Goal: Find specific page/section: Find specific page/section

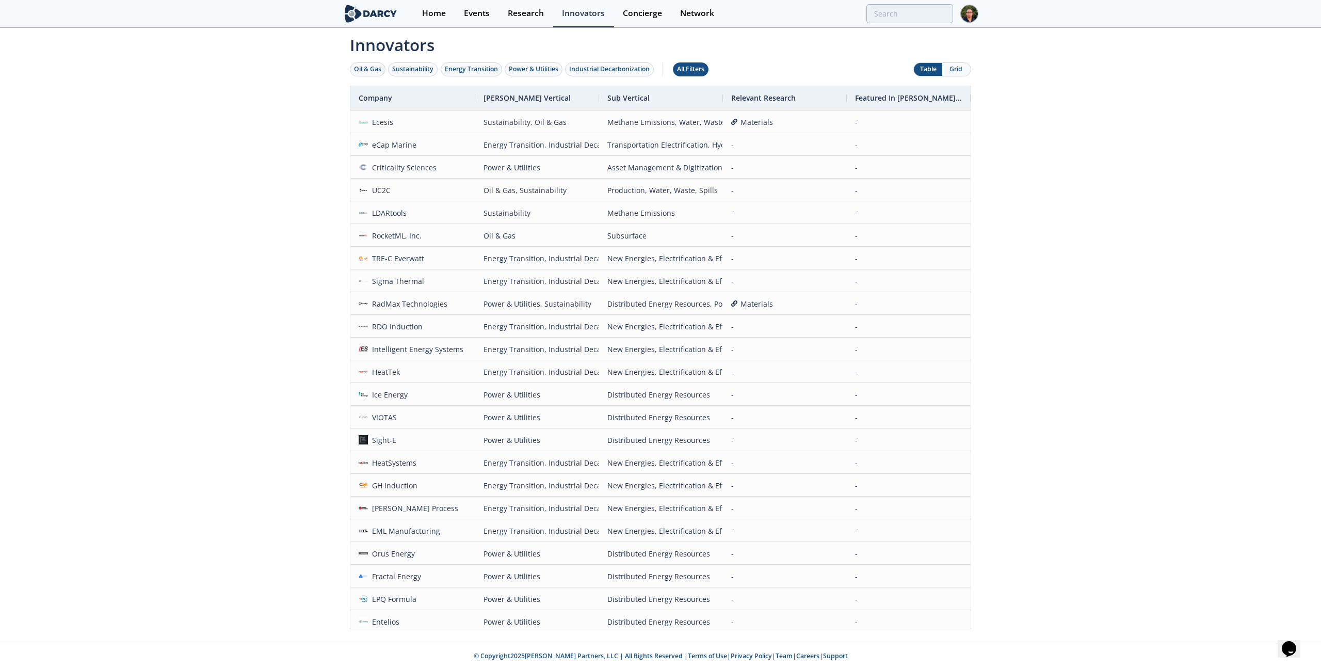
click at [704, 68] on div "All Filters" at bounding box center [690, 69] width 27 height 9
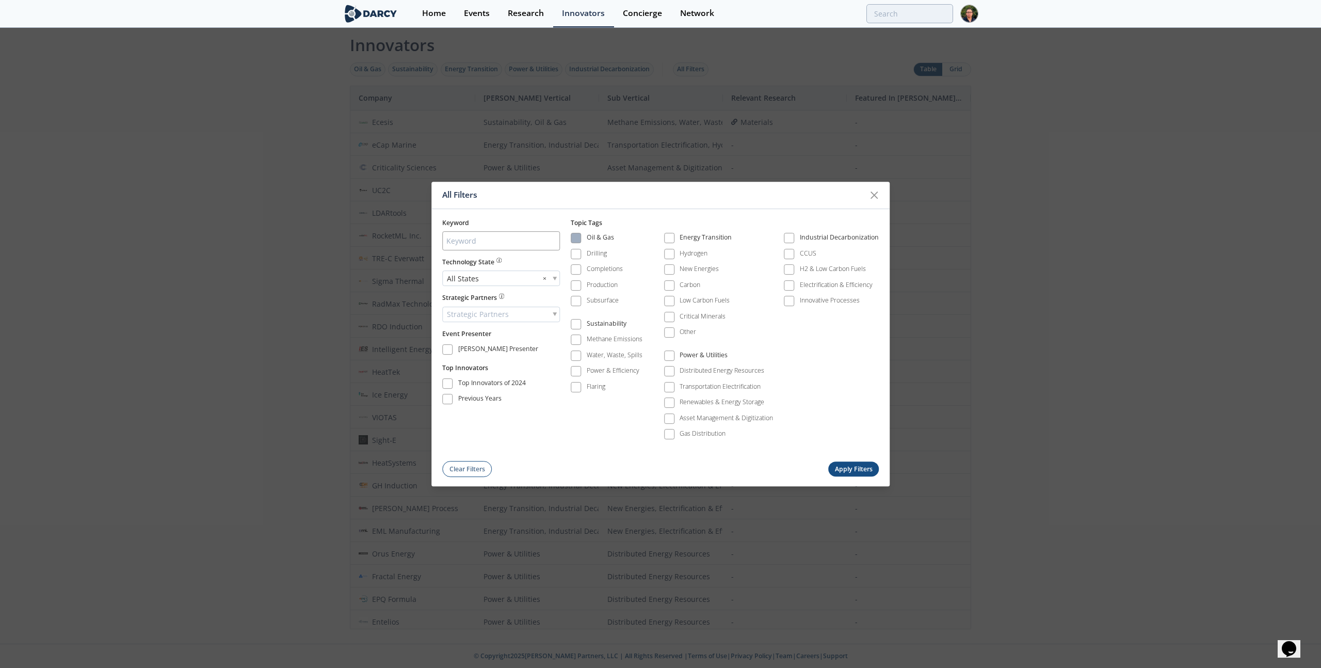
click at [603, 238] on div "Oil & Gas" at bounding box center [600, 239] width 27 height 12
click at [787, 135] on div "All Filters Keyword Technology State All States × Strategic Partners Strategic …" at bounding box center [660, 334] width 1321 height 668
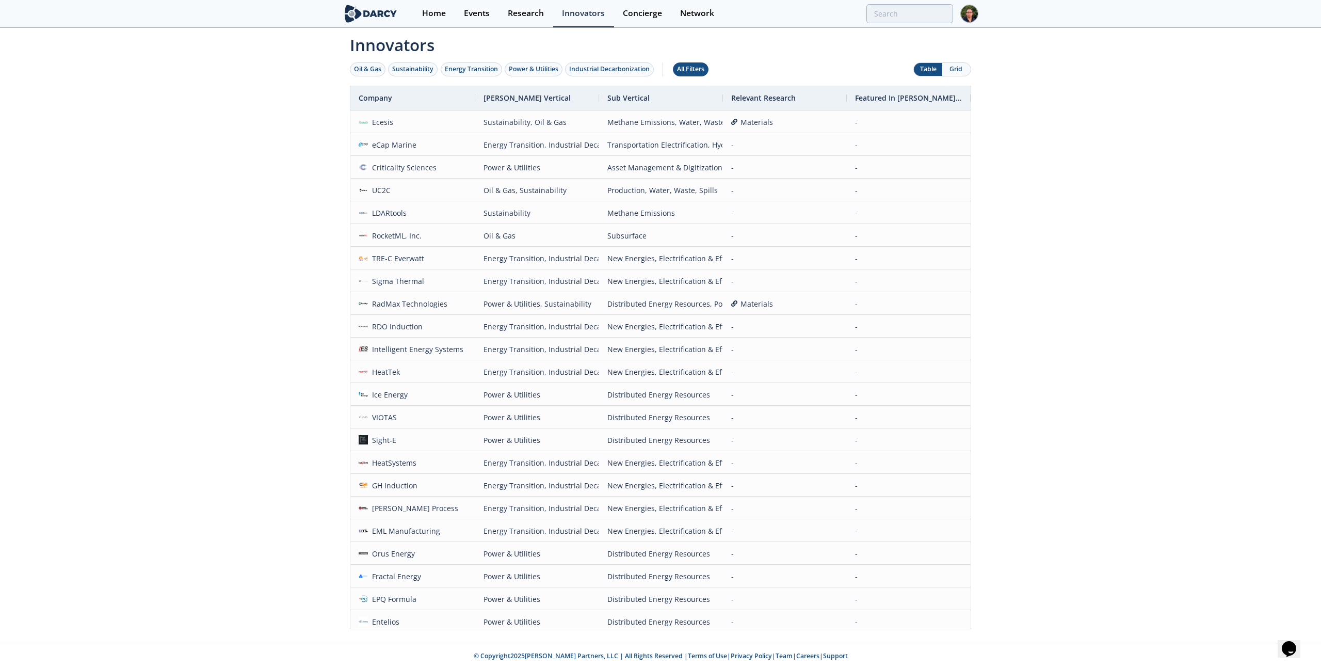
click at [704, 70] on div "All Filters" at bounding box center [690, 69] width 27 height 9
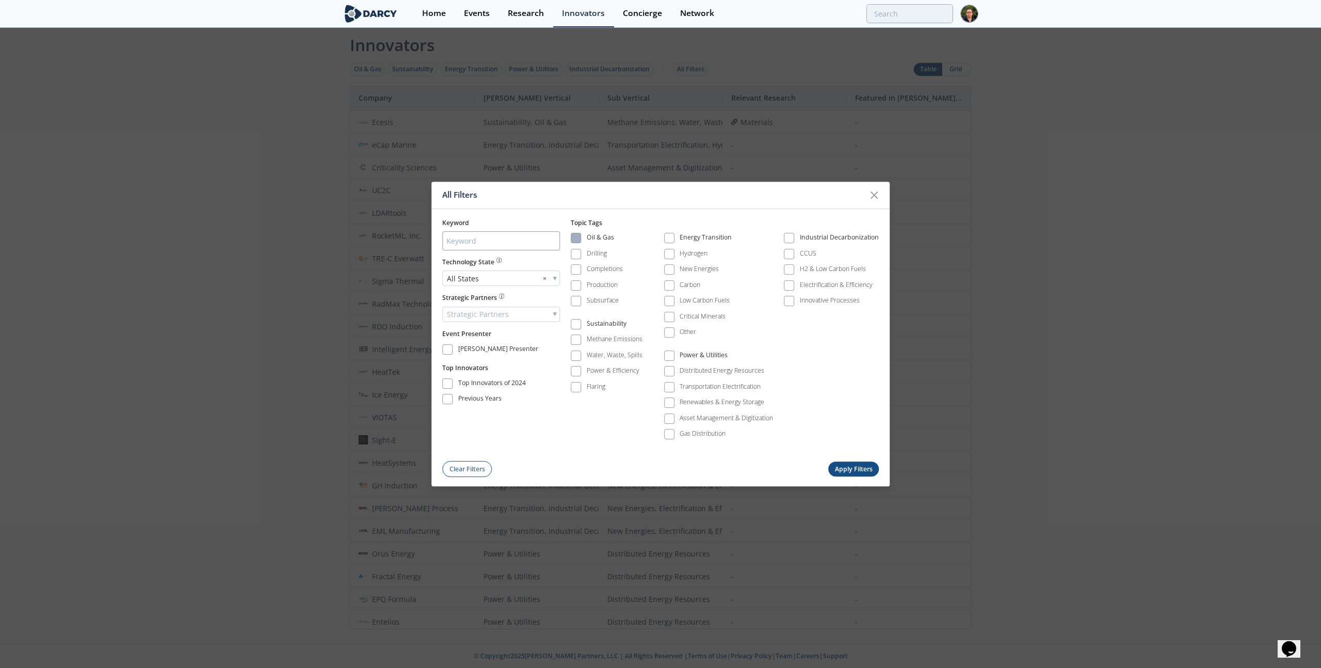
click at [587, 234] on label "Oil & Gas" at bounding box center [607, 238] width 72 height 14
click at [603, 239] on div "Oil & Gas" at bounding box center [600, 239] width 27 height 12
click at [850, 475] on button "Apply Filters" at bounding box center [853, 469] width 51 height 15
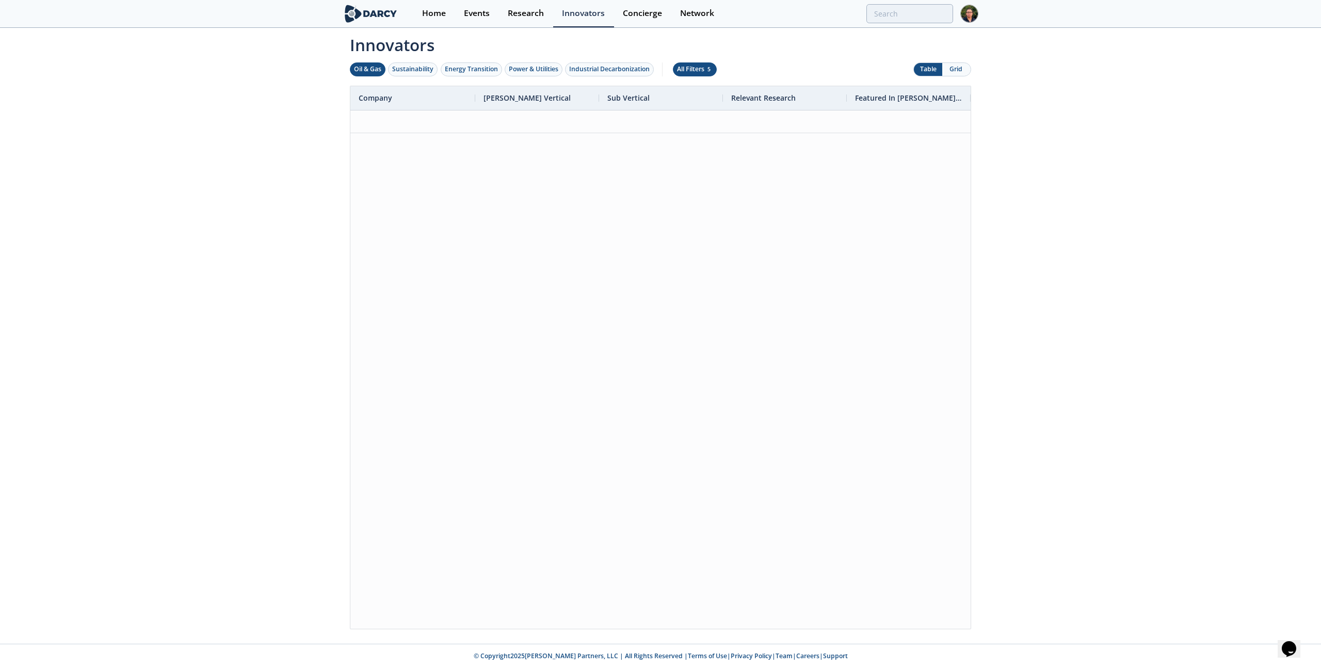
click at [702, 75] on button "All Filters 5" at bounding box center [695, 69] width 44 height 14
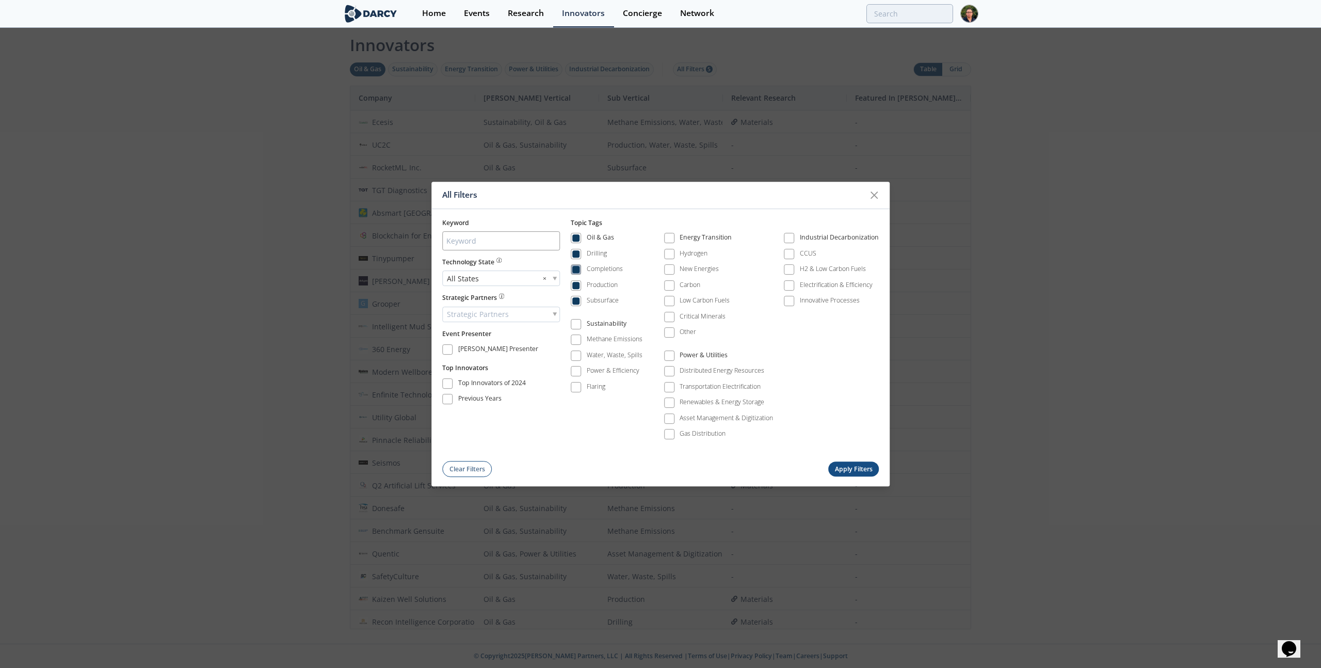
click at [600, 271] on div "Completions" at bounding box center [605, 269] width 36 height 9
click at [1049, 274] on div "All Filters Keyword Technology State All States × Strategic Partners Strategic …" at bounding box center [660, 334] width 1321 height 668
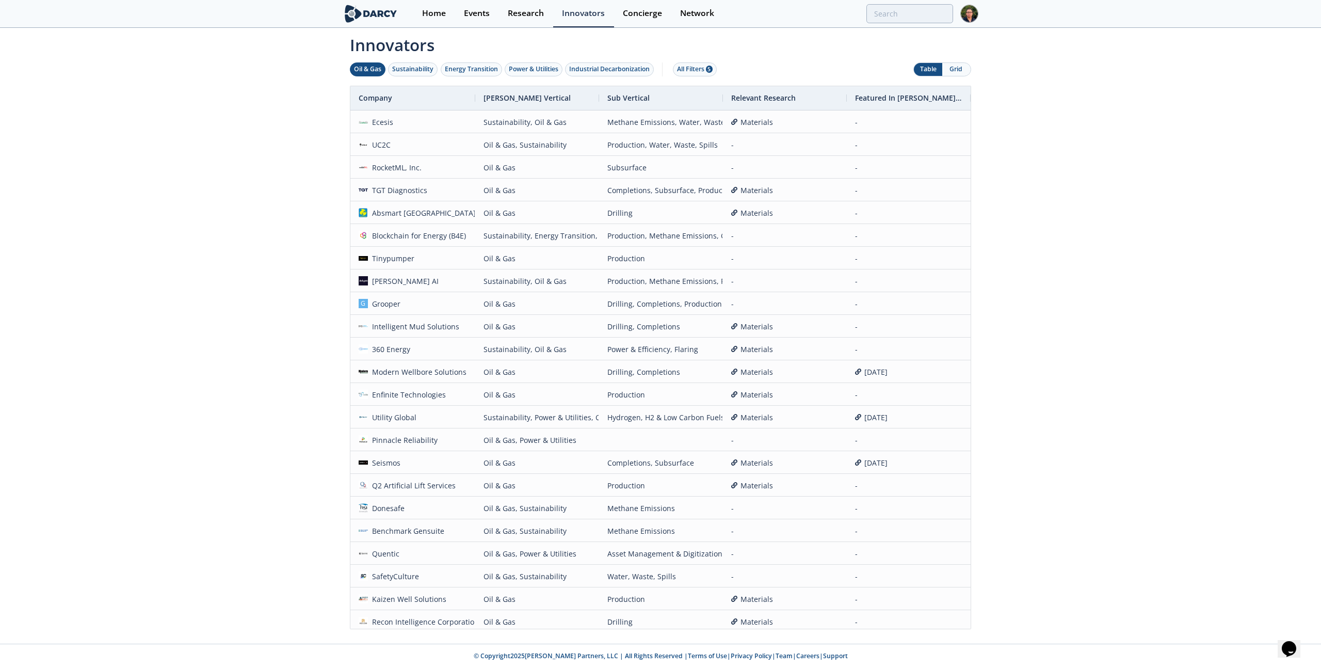
click at [694, 82] on div "Oil & Gas Sustainability Energy Transition Power & Utilities Industrial Decarbo…" at bounding box center [535, 69] width 370 height 32
click at [695, 73] on div "All Filters 5" at bounding box center [695, 69] width 36 height 9
